Goal: Navigation & Orientation: Go to known website

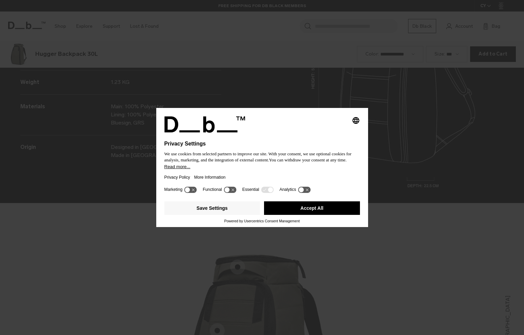
scroll to position [1006, 0]
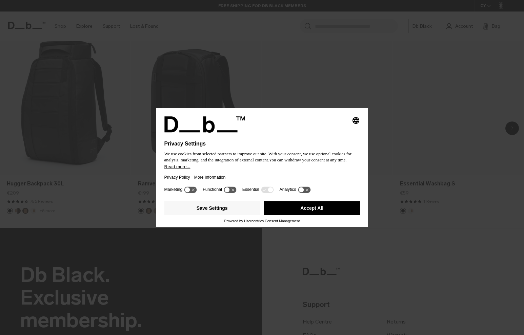
scroll to position [530, 0]
